Goal: Information Seeking & Learning: Learn about a topic

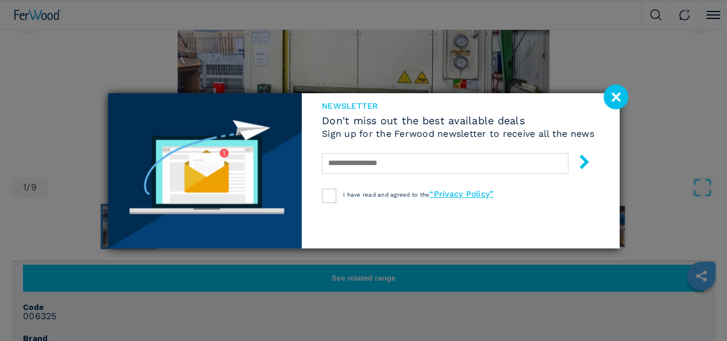
scroll to position [383, 0]
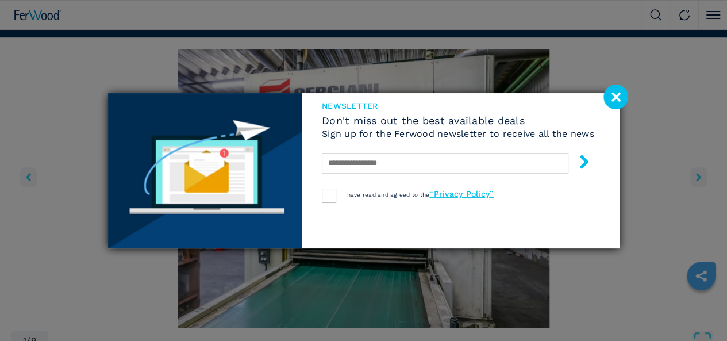
click at [619, 96] on image at bounding box center [616, 97] width 25 height 25
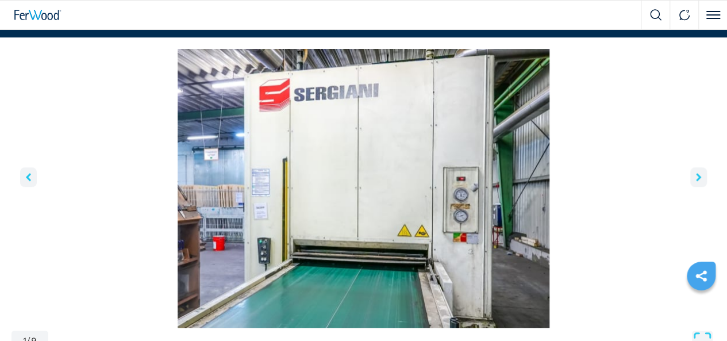
click at [696, 181] on icon "right-button" at bounding box center [698, 177] width 5 height 8
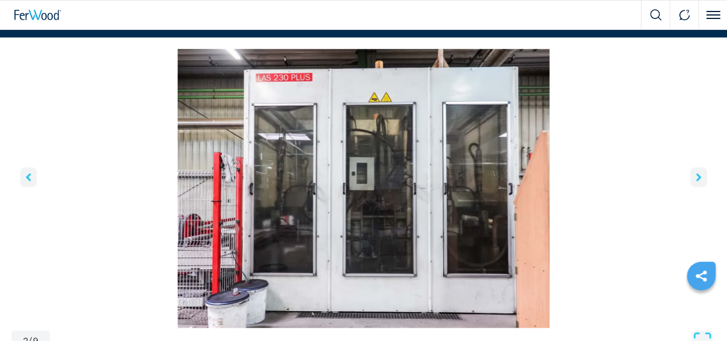
click at [696, 181] on icon "right-button" at bounding box center [698, 177] width 5 height 8
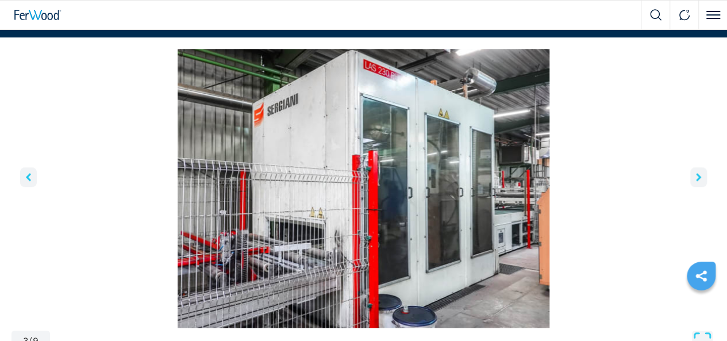
click at [696, 181] on icon "right-button" at bounding box center [698, 177] width 5 height 8
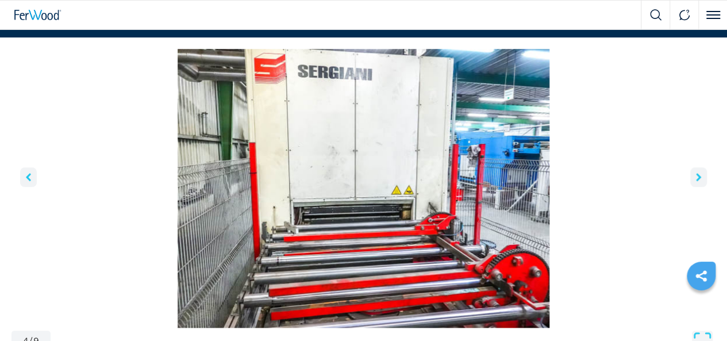
click at [31, 181] on icon "left-button" at bounding box center [28, 177] width 5 height 8
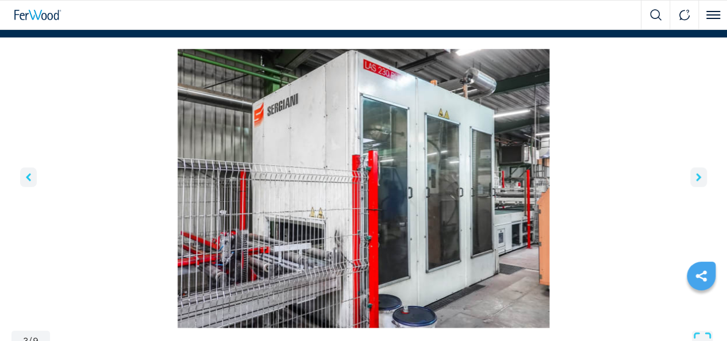
click at [696, 181] on icon "right-button" at bounding box center [698, 177] width 5 height 8
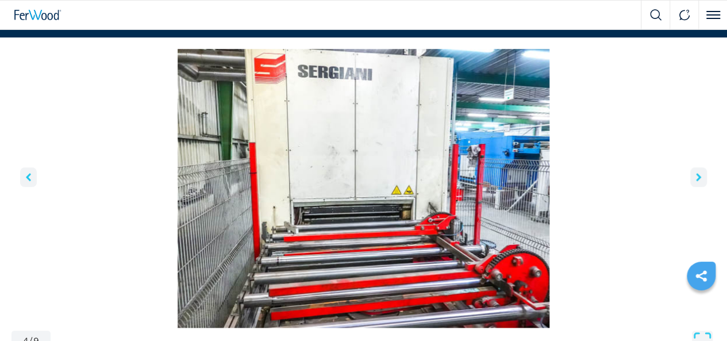
click at [696, 181] on icon "right-button" at bounding box center [698, 177] width 5 height 8
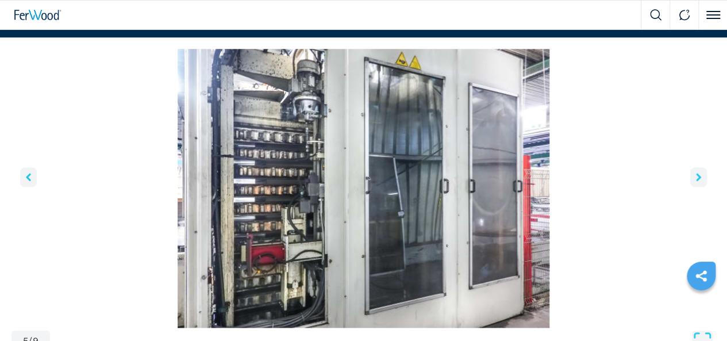
click at [696, 181] on icon "right-button" at bounding box center [698, 177] width 5 height 8
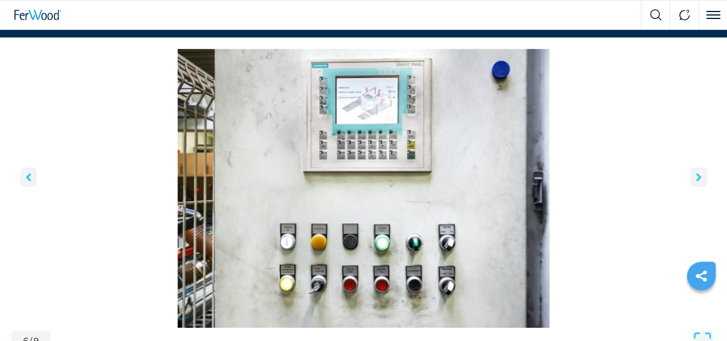
click at [696, 181] on icon "right-button" at bounding box center [698, 177] width 5 height 8
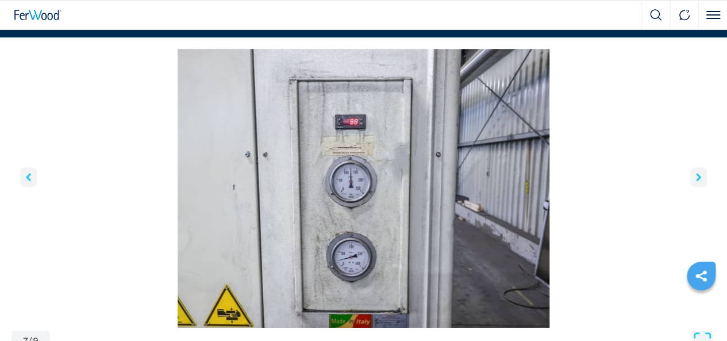
click at [696, 181] on icon "right-button" at bounding box center [698, 177] width 5 height 8
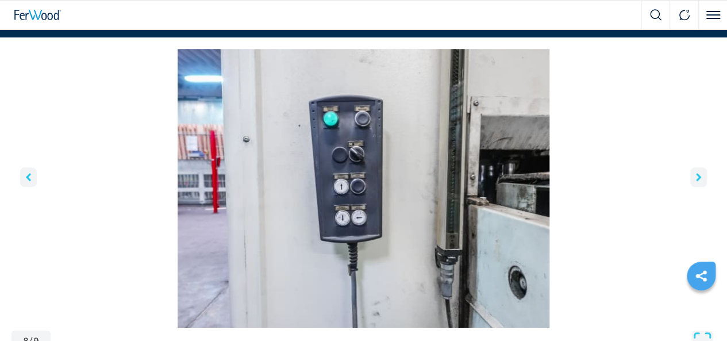
click at [696, 181] on icon "right-button" at bounding box center [698, 177] width 5 height 8
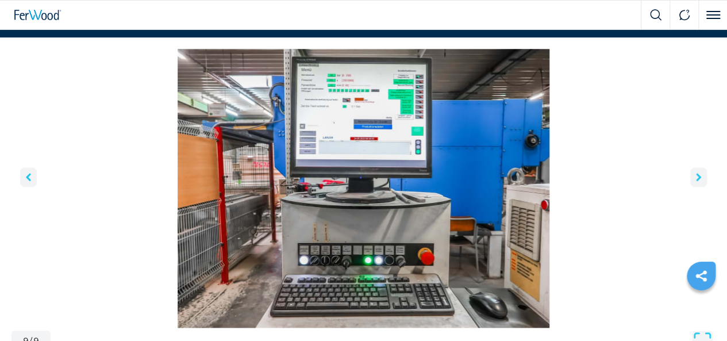
click at [696, 181] on icon "right-button" at bounding box center [698, 177] width 5 height 8
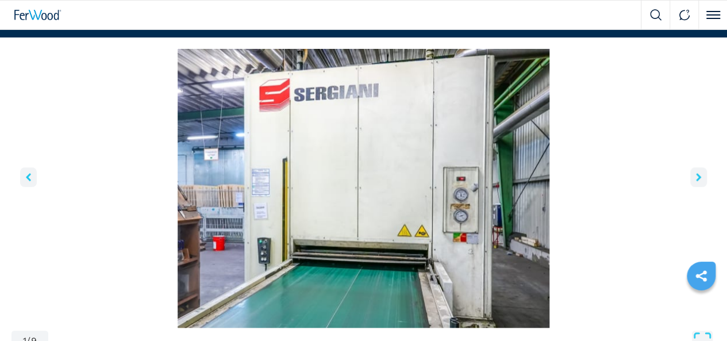
click at [696, 181] on icon "right-button" at bounding box center [698, 177] width 5 height 8
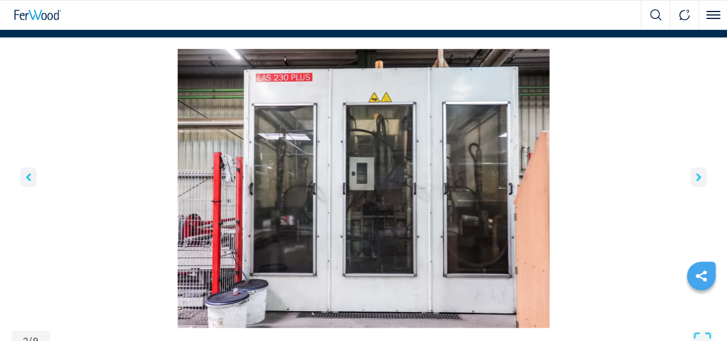
click at [696, 181] on icon "right-button" at bounding box center [698, 177] width 5 height 8
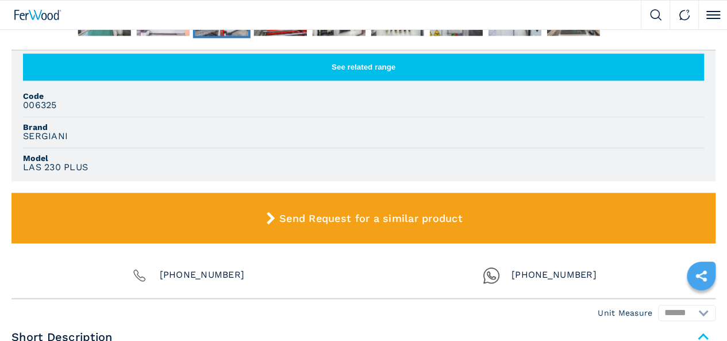
scroll to position [766, 0]
